Goal: Transaction & Acquisition: Book appointment/travel/reservation

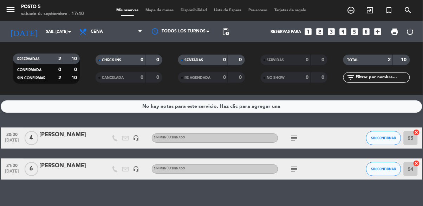
click at [333, 33] on icon "looks_3" at bounding box center [331, 31] width 9 height 9
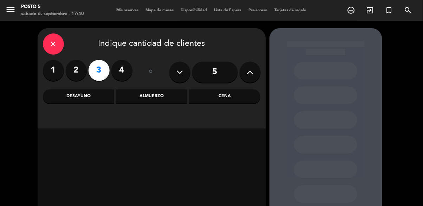
click at [207, 95] on div "Cena" at bounding box center [224, 96] width 71 height 14
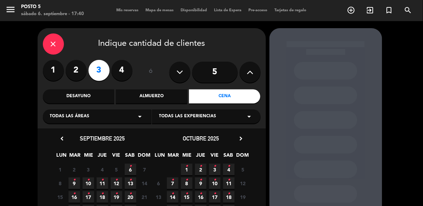
click at [130, 169] on icon "•" at bounding box center [130, 165] width 2 height 11
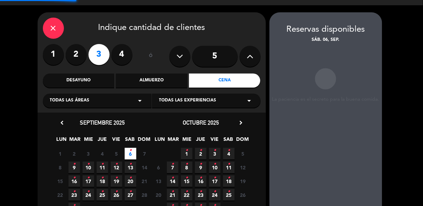
scroll to position [28, 0]
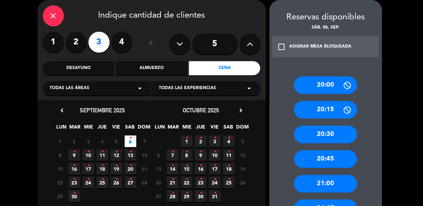
click at [340, 113] on div "20:15" at bounding box center [325, 110] width 63 height 18
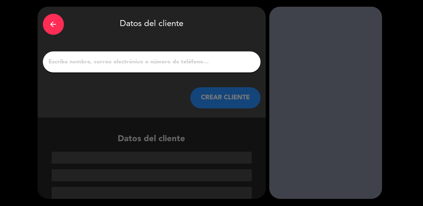
scroll to position [0, 0]
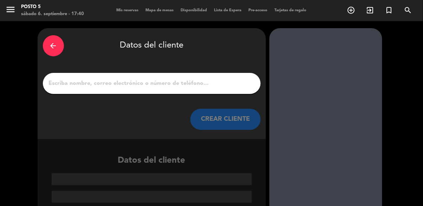
click at [223, 82] on input "1" at bounding box center [151, 83] width 207 height 10
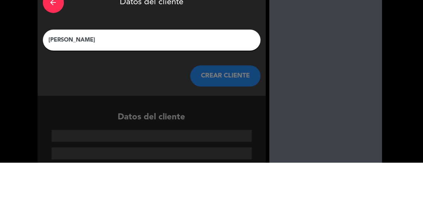
type input "[PERSON_NAME]"
click at [306, 96] on div at bounding box center [326, 124] width 113 height 192
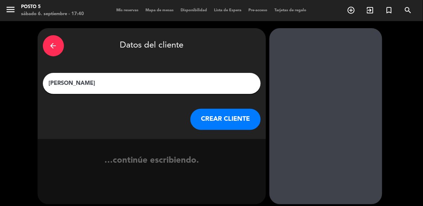
click at [238, 115] on button "CREAR CLIENTE" at bounding box center [226, 119] width 70 height 21
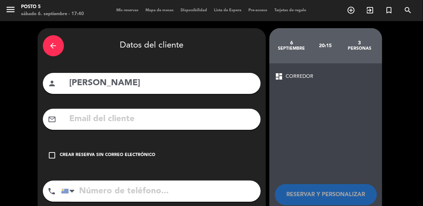
click at [53, 157] on icon "check_box_outline_blank" at bounding box center [52, 155] width 8 height 8
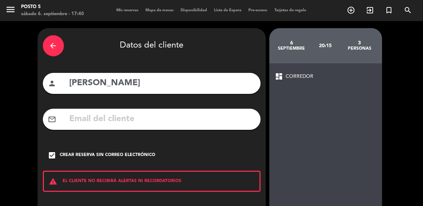
scroll to position [31, 0]
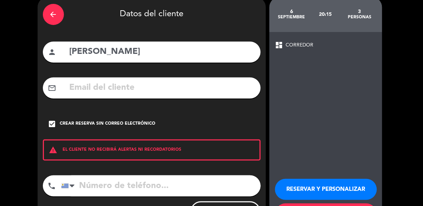
click at [323, 189] on button "RESERVAR Y PERSONALIZAR" at bounding box center [326, 189] width 102 height 21
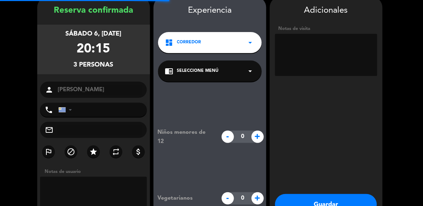
scroll to position [28, 0]
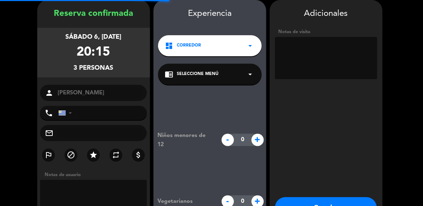
click at [343, 64] on textarea at bounding box center [326, 58] width 102 height 42
type textarea "Mesa redonda"
click at [399, 53] on booking-confirmed "Reserva confirmada sábado 6, [DATE] 20:15 3 personas person [PERSON_NAME] phone…" at bounding box center [211, 123] width 409 height 246
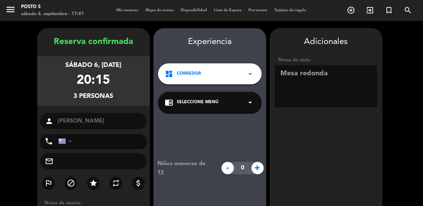
scroll to position [42, 0]
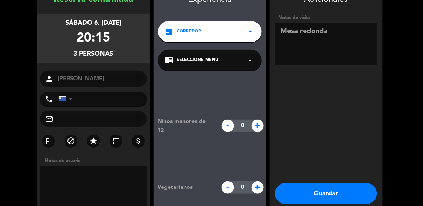
click at [344, 188] on button "Guardar" at bounding box center [326, 193] width 102 height 21
